Goal: Information Seeking & Learning: Learn about a topic

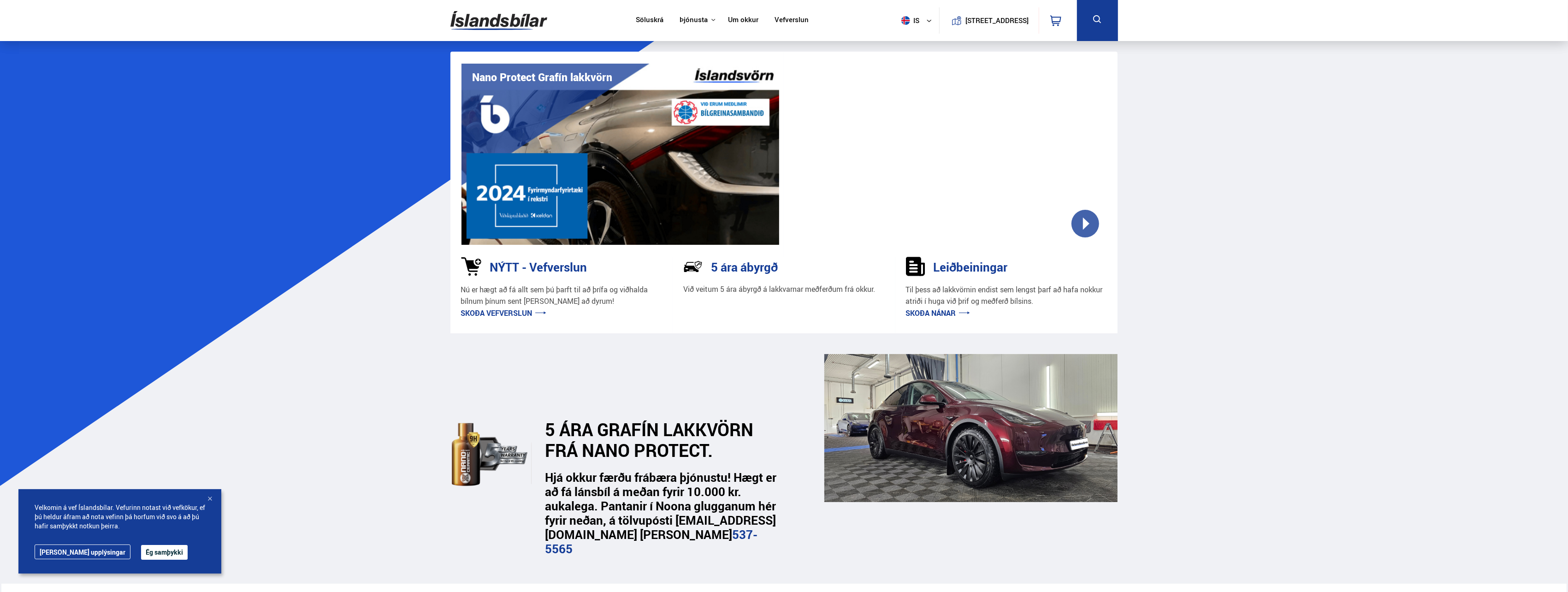
click at [141, 551] on button "Ég samþykki" at bounding box center [165, 552] width 46 height 14
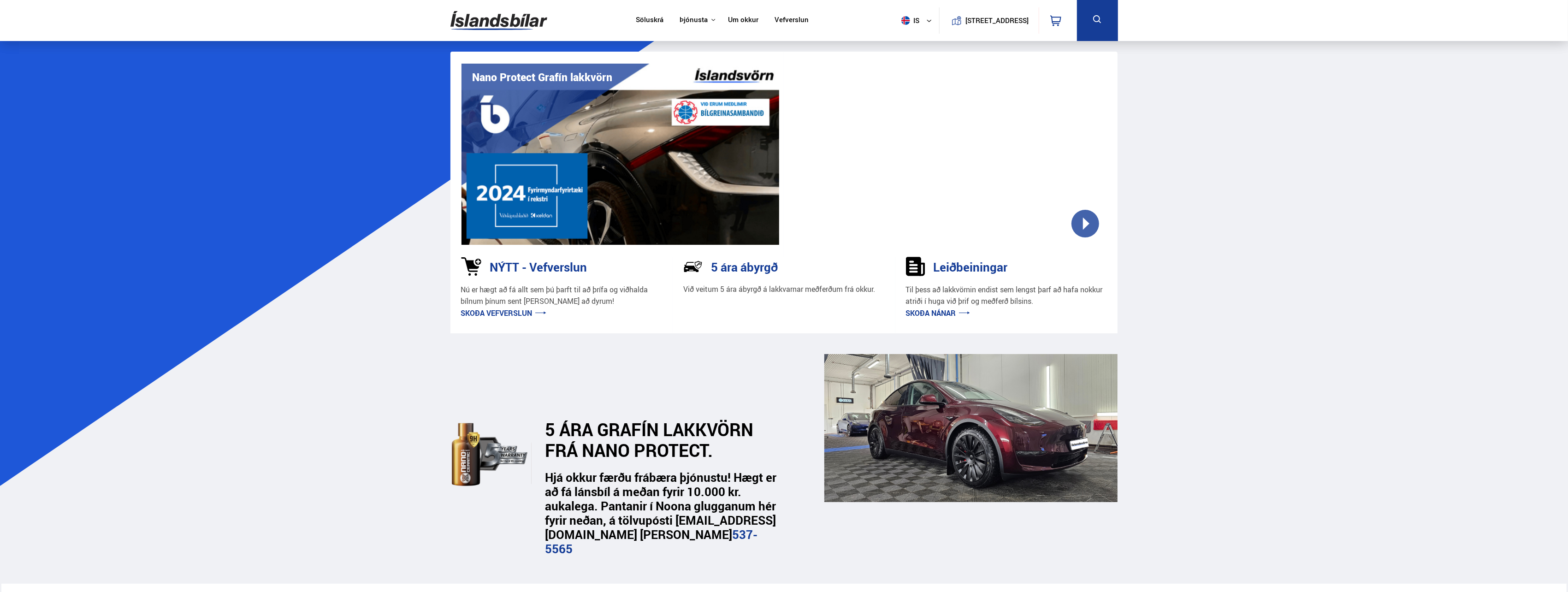
click at [926, 312] on link "Skoða nánar" at bounding box center [938, 313] width 64 height 10
click at [1087, 220] on div at bounding box center [947, 154] width 318 height 181
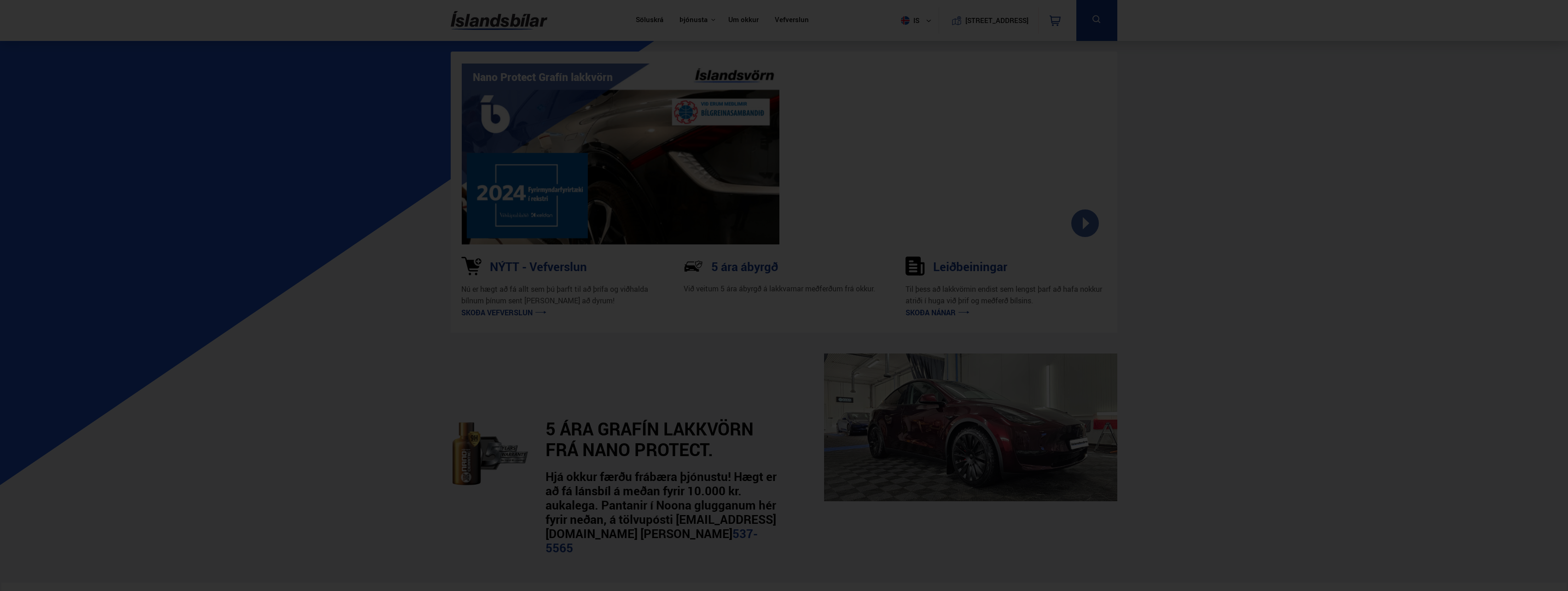
click at [1234, 331] on div at bounding box center [784, 295] width 1568 height 591
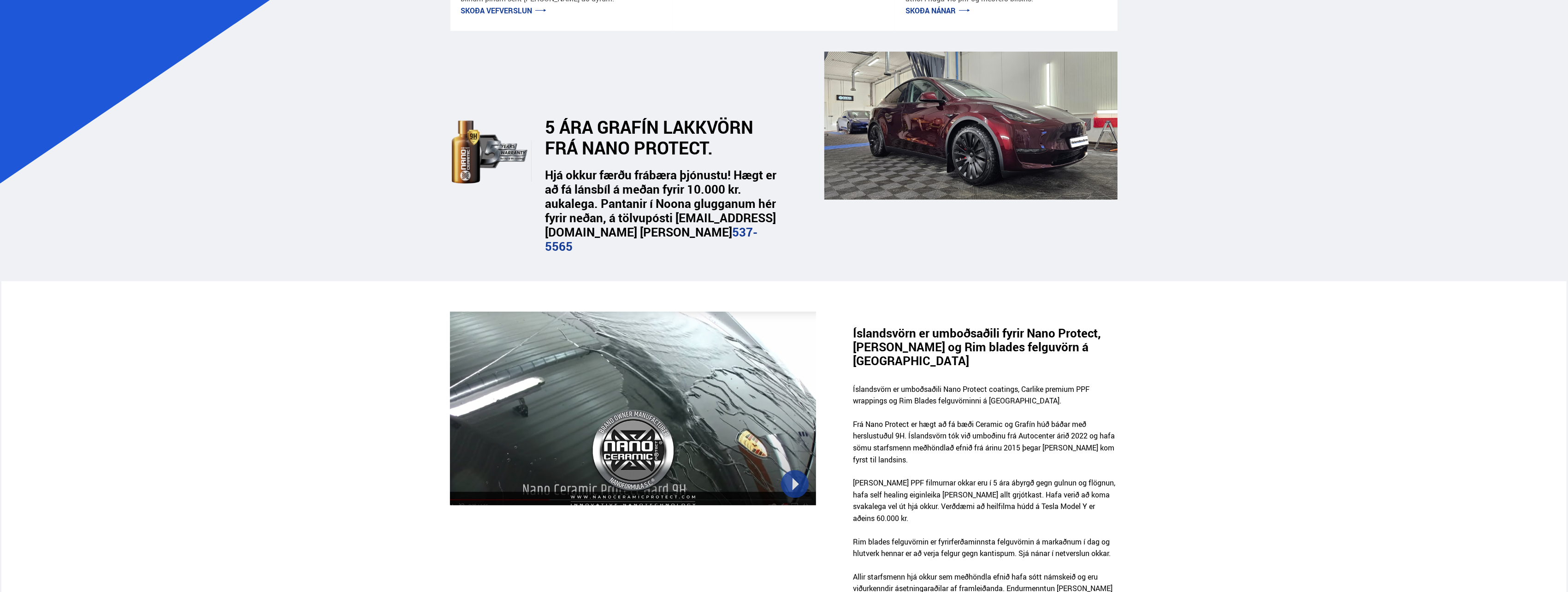
scroll to position [369, 0]
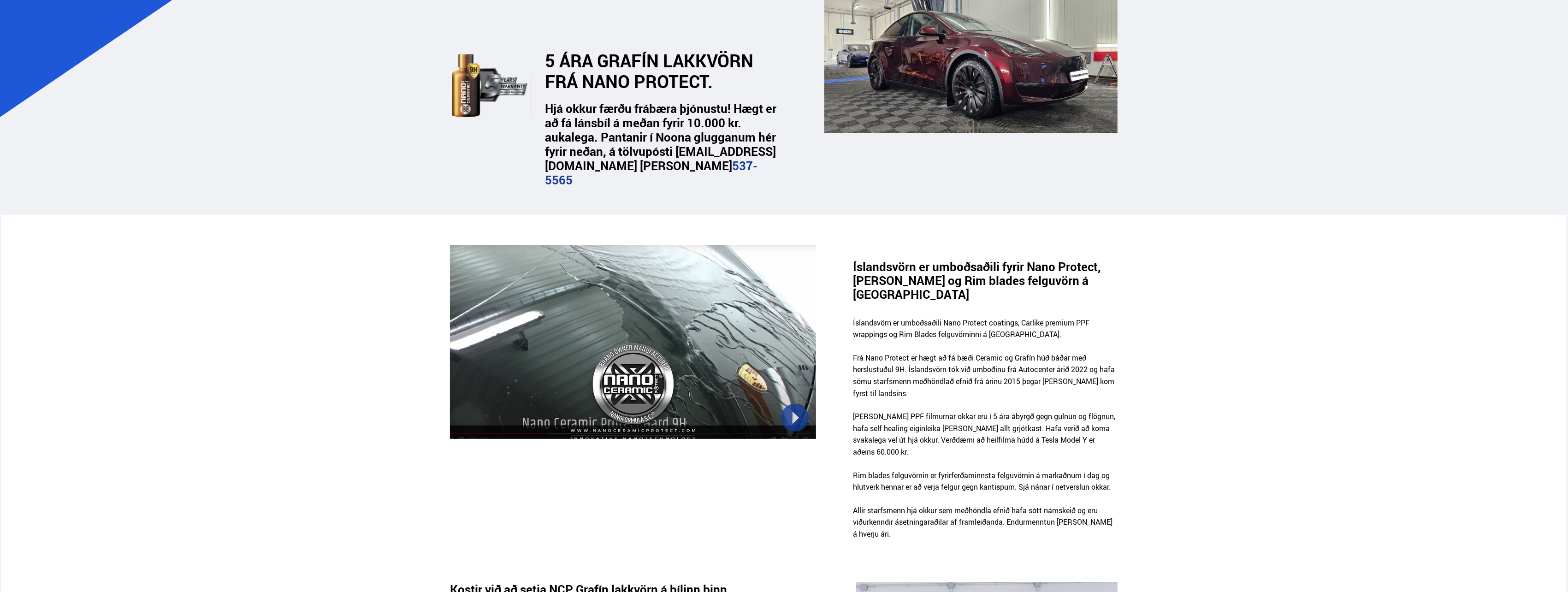
click at [801, 417] on div at bounding box center [633, 341] width 365 height 193
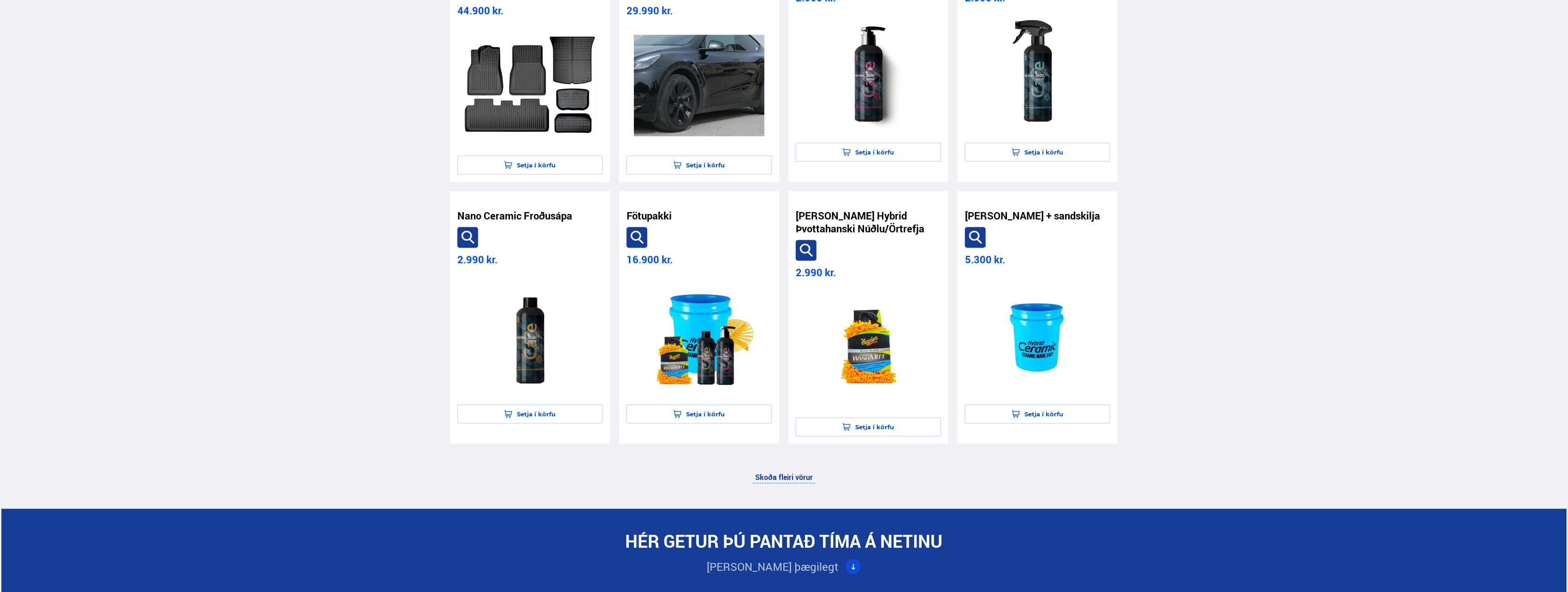
scroll to position [2212, 0]
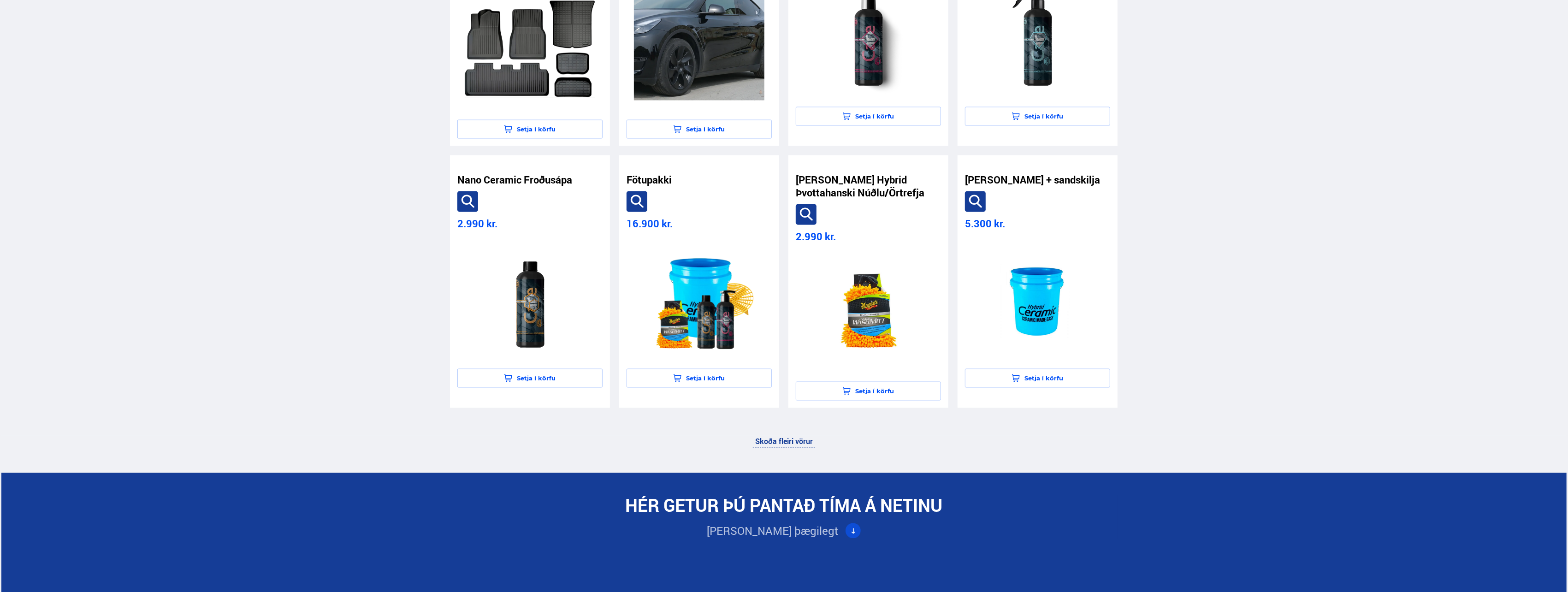
click at [792, 435] on link "Skoða fleiri vörur" at bounding box center [784, 441] width 62 height 12
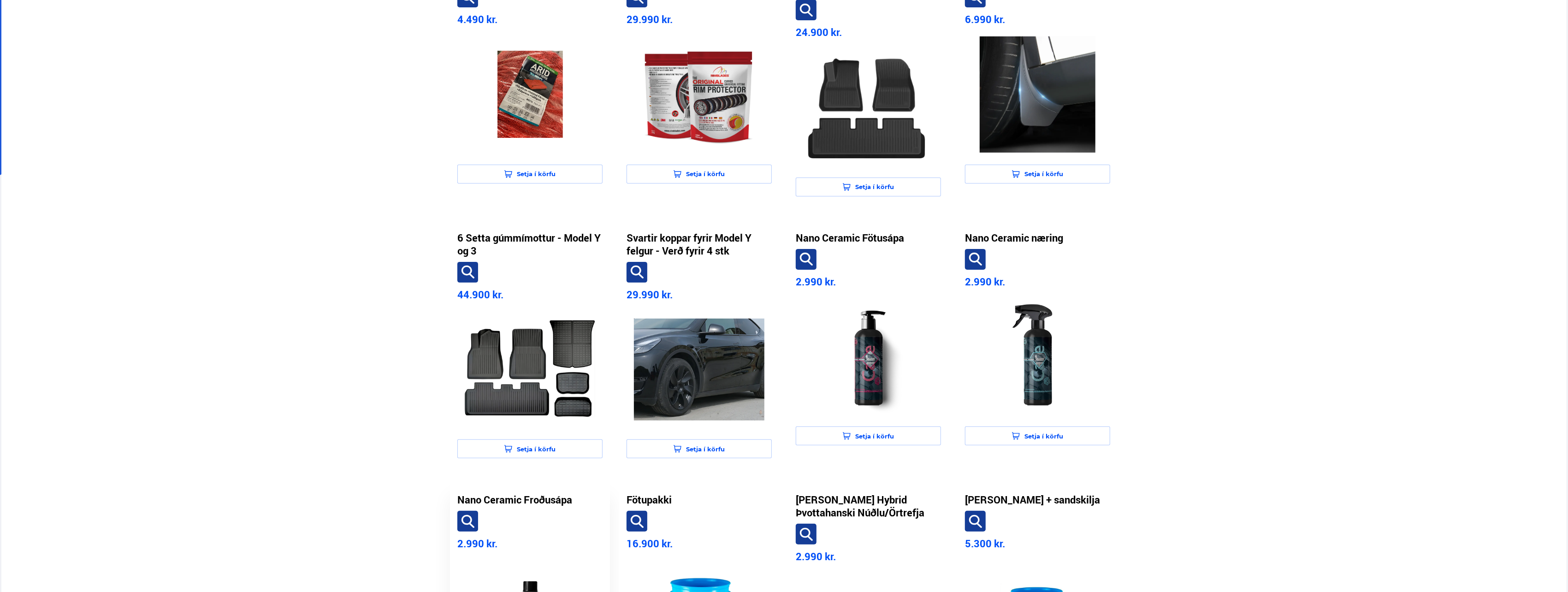
scroll to position [34, 0]
